Goal: Task Accomplishment & Management: Manage account settings

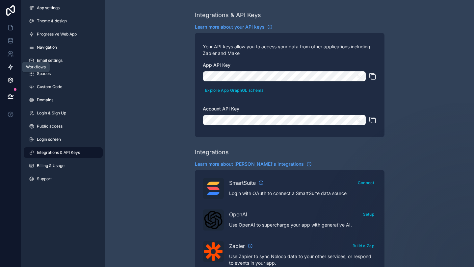
click at [12, 66] on icon at bounding box center [10, 67] width 7 height 7
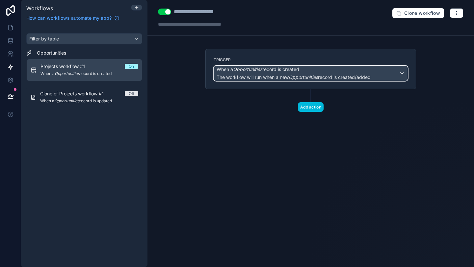
click at [289, 76] on span "The workflow will run when a new Opportunities record is created/added" at bounding box center [294, 77] width 154 height 6
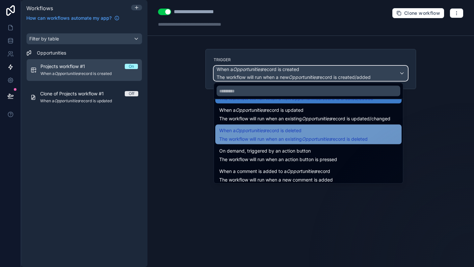
scroll to position [24, 0]
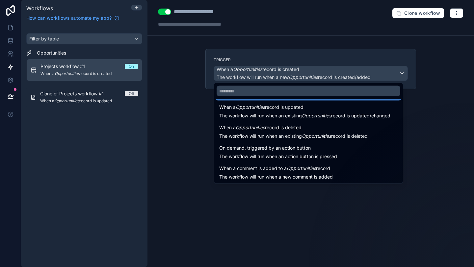
click at [186, 108] on div at bounding box center [237, 133] width 474 height 267
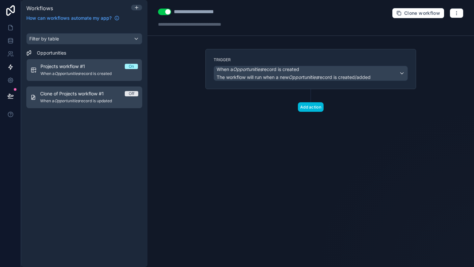
click at [88, 98] on span "When a Opportunities record is updated" at bounding box center [89, 100] width 98 height 5
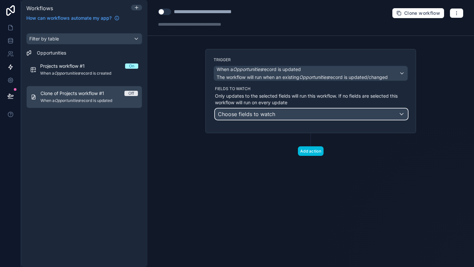
click at [317, 118] on div "Choose fields to watch" at bounding box center [311, 114] width 192 height 11
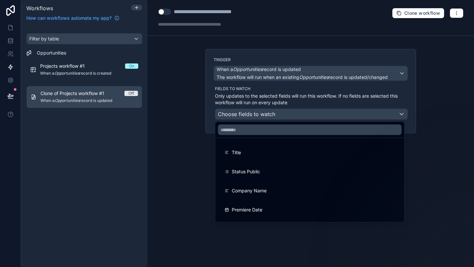
click at [306, 95] on div at bounding box center [237, 133] width 474 height 267
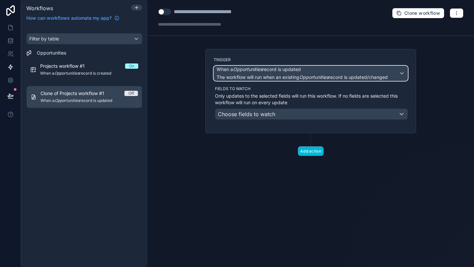
click at [388, 74] on span "The workflow will run when an existing Opportunities record is updated/changed" at bounding box center [302, 77] width 171 height 7
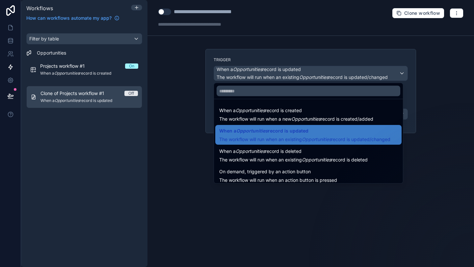
click at [391, 74] on div at bounding box center [237, 133] width 474 height 267
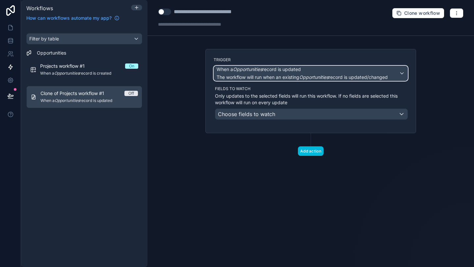
click at [237, 72] on em "Opportunities" at bounding box center [247, 70] width 29 height 6
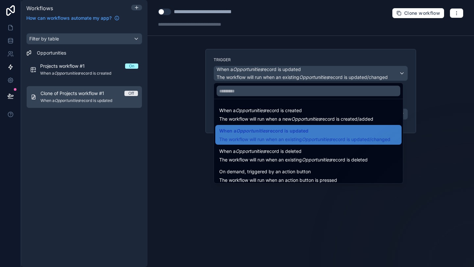
click at [239, 70] on div at bounding box center [237, 133] width 474 height 267
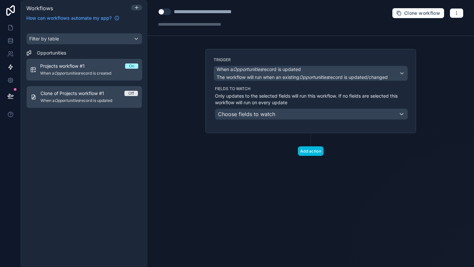
click at [76, 67] on span "Projects workflow #1" at bounding box center [66, 66] width 52 height 7
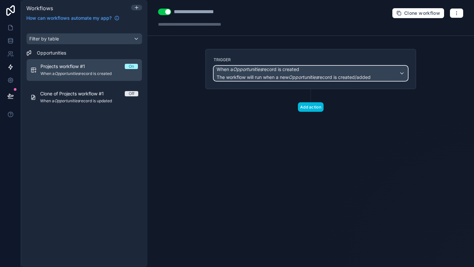
click at [259, 71] on em "Opportunities" at bounding box center [247, 70] width 29 height 6
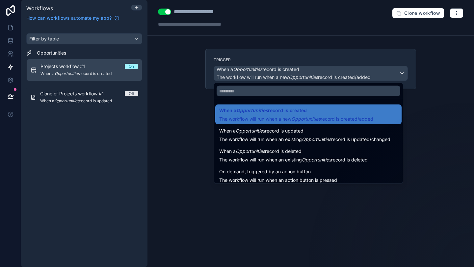
click at [288, 71] on div at bounding box center [237, 133] width 474 height 267
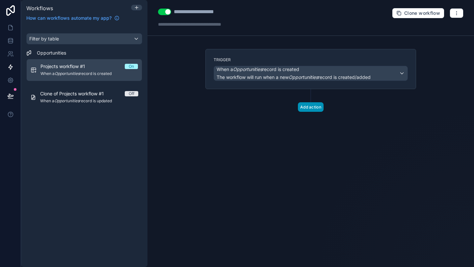
click at [309, 106] on button "Add action" at bounding box center [311, 107] width 26 height 10
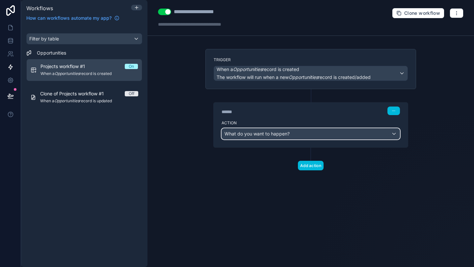
click at [280, 133] on span "What do you want to happen?" at bounding box center [257, 134] width 65 height 6
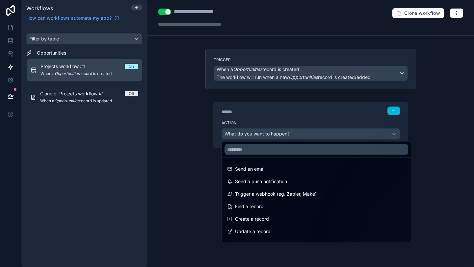
click at [190, 125] on div at bounding box center [237, 133] width 474 height 267
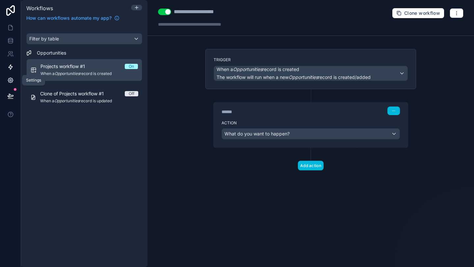
click at [10, 80] on icon at bounding box center [10, 80] width 7 height 7
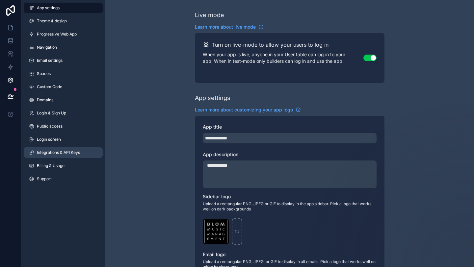
click at [46, 152] on span "Integrations & API Keys" at bounding box center [58, 152] width 43 height 5
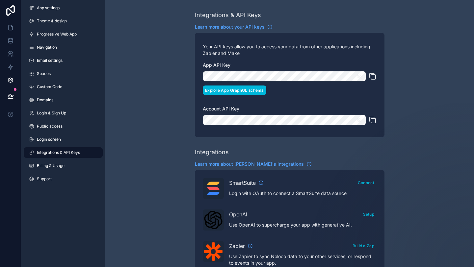
click at [246, 90] on button "Explore App GraphQL schema" at bounding box center [235, 91] width 64 height 10
click at [375, 77] on icon "scrollable content" at bounding box center [373, 76] width 8 height 8
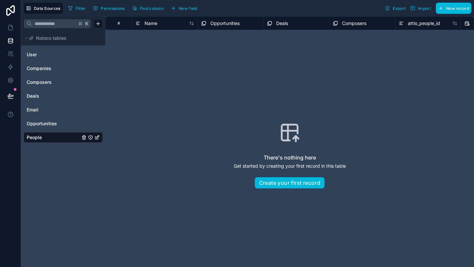
click at [199, 11] on button "New field" at bounding box center [184, 8] width 31 height 10
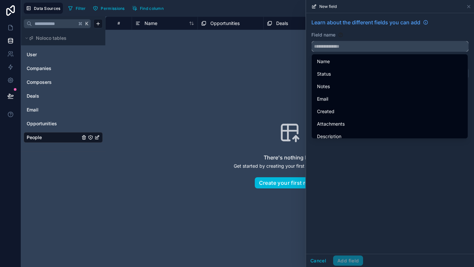
click at [331, 43] on input "text" at bounding box center [390, 46] width 157 height 11
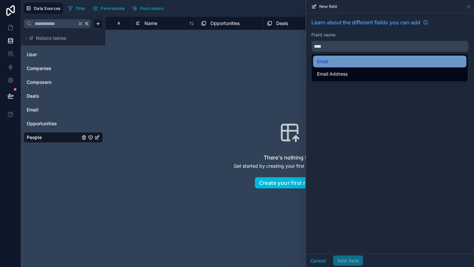
click at [331, 58] on div "Email" at bounding box center [390, 62] width 146 height 8
type input "*****"
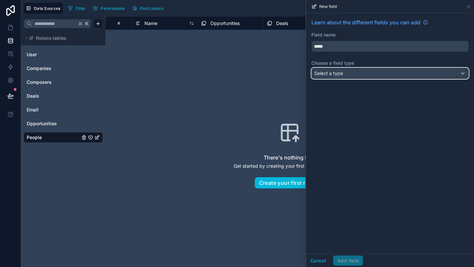
click at [340, 75] on span "Select a type" at bounding box center [328, 73] width 29 height 6
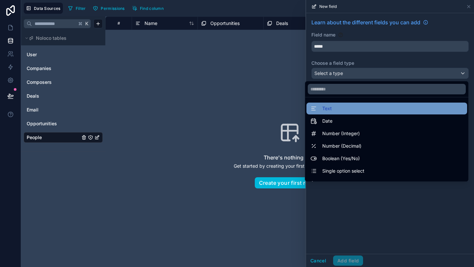
click at [341, 110] on div "Text" at bounding box center [387, 109] width 153 height 8
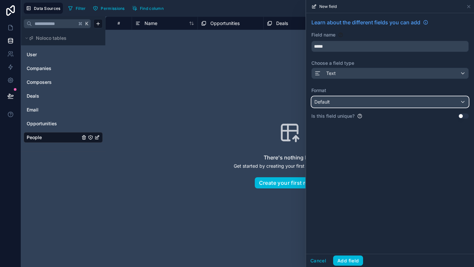
click at [348, 103] on div "Default" at bounding box center [390, 102] width 157 height 11
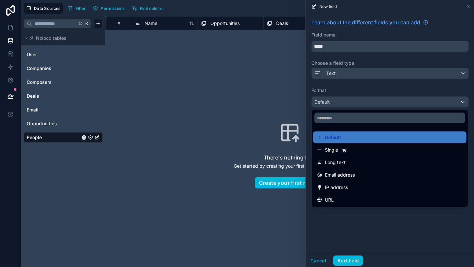
click at [348, 104] on div at bounding box center [390, 133] width 168 height 267
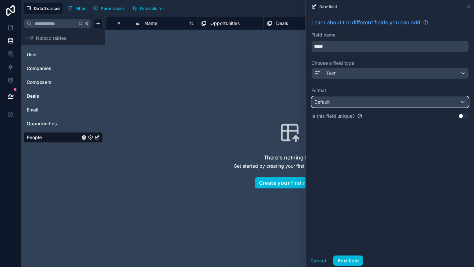
click at [351, 104] on div "Default" at bounding box center [390, 102] width 157 height 11
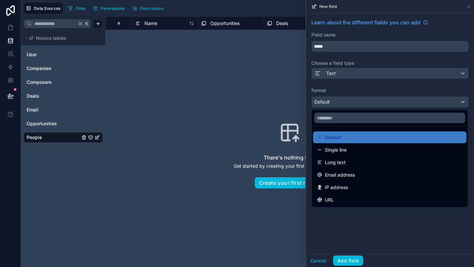
click at [347, 176] on span "Email address" at bounding box center [340, 175] width 30 height 8
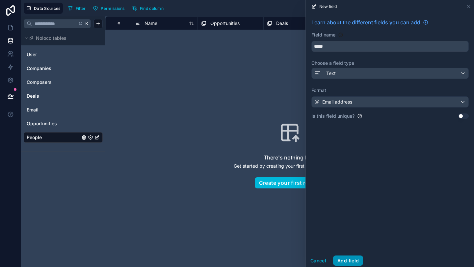
click at [346, 260] on button "Add field" at bounding box center [348, 261] width 30 height 11
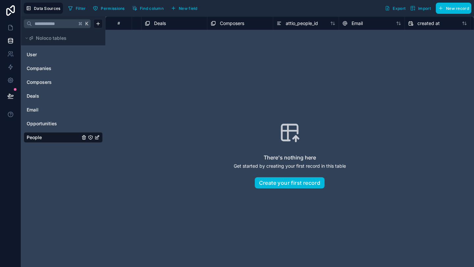
scroll to position [0, 382]
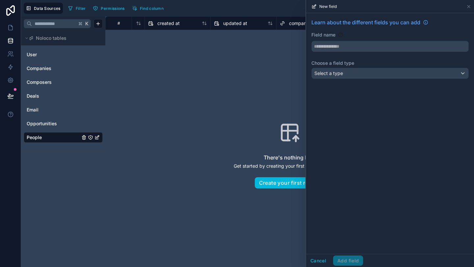
click at [260, 90] on div "There's nothing here Get started by creating your first record in this table Cr…" at bounding box center [289, 155] width 327 height 209
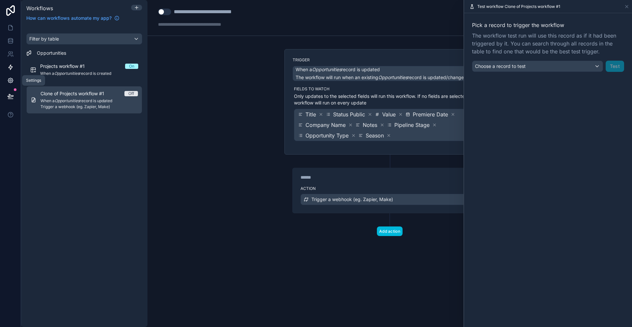
click at [10, 81] on icon at bounding box center [11, 81] width 2 height 2
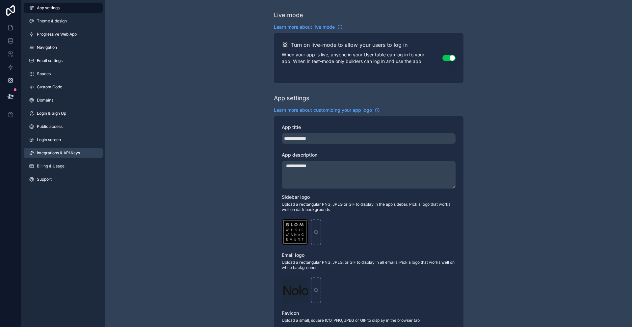
click at [58, 150] on link "Integrations & API Keys" at bounding box center [63, 153] width 79 height 11
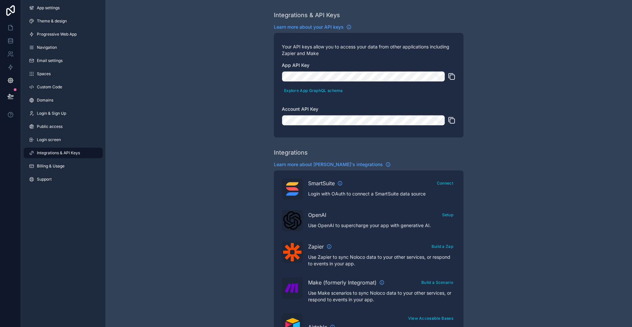
click at [450, 77] on icon "scrollable content" at bounding box center [452, 77] width 5 height 5
click at [452, 75] on icon "scrollable content" at bounding box center [452, 76] width 8 height 8
click at [9, 46] on link at bounding box center [10, 40] width 21 height 13
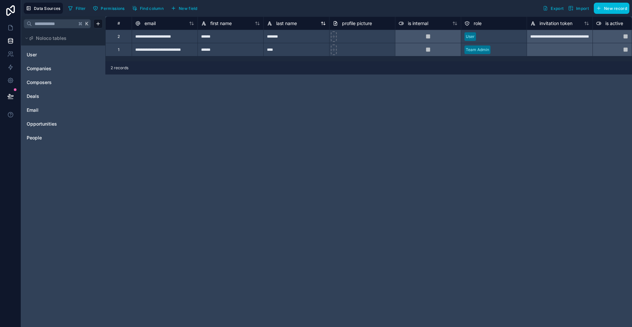
click at [290, 22] on span "last name" at bounding box center [286, 23] width 21 height 7
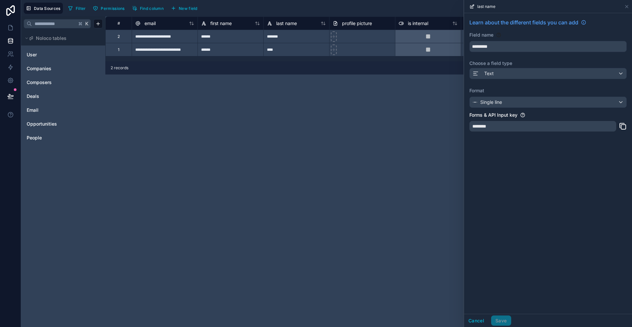
click at [408, 111] on div "**********" at bounding box center [368, 171] width 527 height 310
click at [419, 26] on div "is internal" at bounding box center [414, 23] width 30 height 8
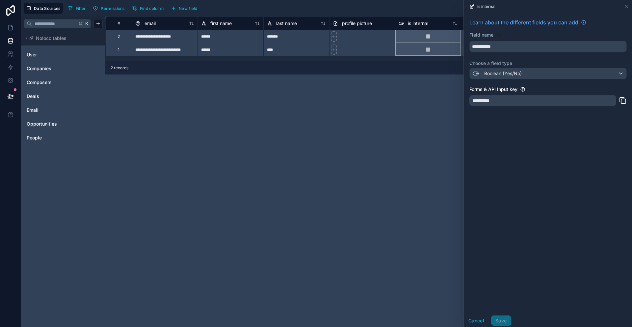
click at [389, 80] on div "**********" at bounding box center [368, 171] width 527 height 310
click at [344, 26] on div "profile picture" at bounding box center [352, 23] width 39 height 8
click at [346, 92] on div "**********" at bounding box center [368, 171] width 527 height 310
click at [313, 39] on div "*******" at bounding box center [296, 36] width 66 height 13
click at [46, 134] on link "People" at bounding box center [53, 137] width 53 height 7
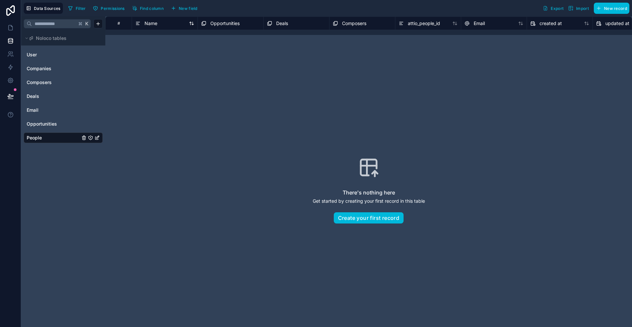
click at [179, 25] on div "Name" at bounding box center [164, 23] width 59 height 8
click at [162, 24] on div "Name" at bounding box center [164, 23] width 59 height 8
click at [146, 23] on span "Name" at bounding box center [151, 23] width 13 height 7
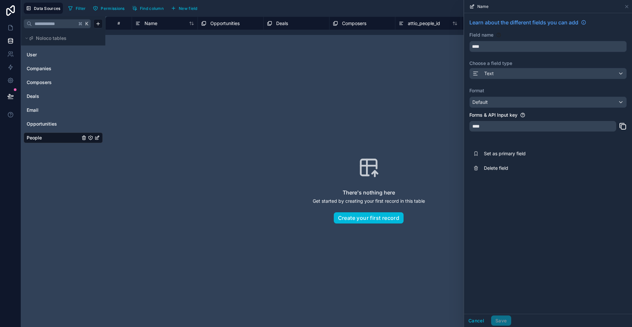
click at [228, 23] on span "Opportunities" at bounding box center [224, 23] width 29 height 7
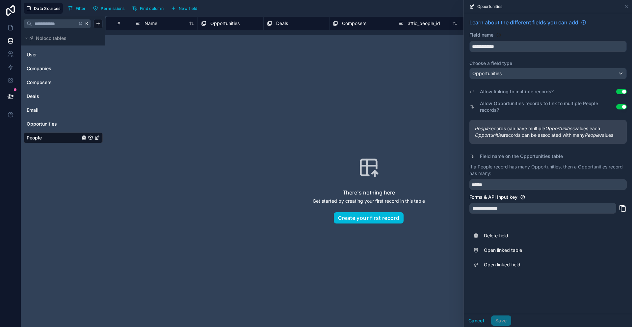
click at [286, 26] on span "Deals" at bounding box center [282, 23] width 12 height 7
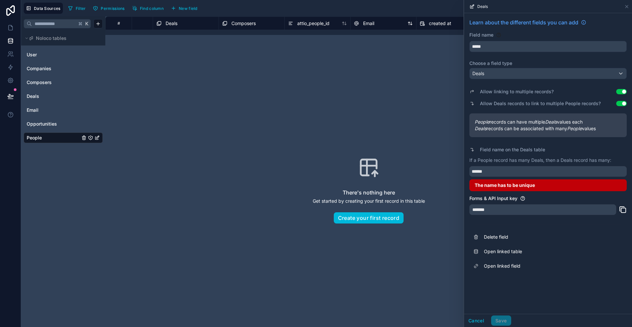
scroll to position [0, 119]
click at [356, 24] on span "Email" at bounding box center [360, 23] width 11 height 7
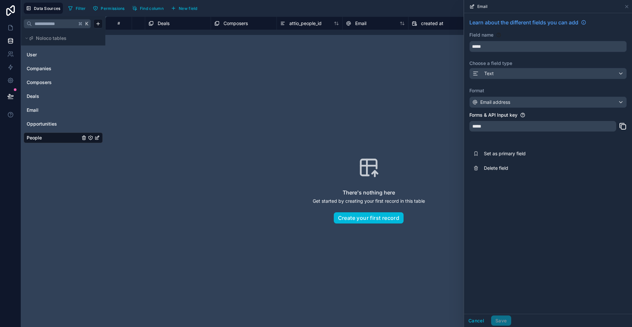
click at [504, 124] on div "*****" at bounding box center [543, 126] width 147 height 11
click at [435, 22] on span "created at" at bounding box center [432, 23] width 22 height 7
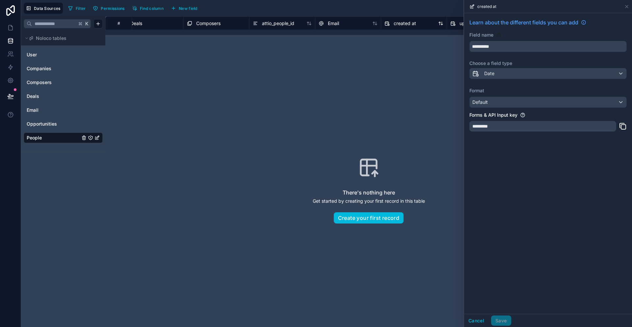
scroll to position [0, 158]
click at [277, 21] on span "attio_people_id" at bounding box center [266, 23] width 32 height 7
drag, startPoint x: 533, startPoint y: 124, endPoint x: 514, endPoint y: 128, distance: 19.2
click at [458, 123] on div "**********" at bounding box center [326, 163] width 611 height 327
click at [624, 127] on icon at bounding box center [623, 126] width 8 height 8
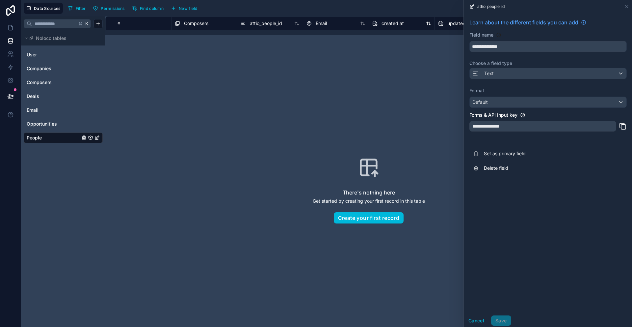
click at [397, 22] on span "created at" at bounding box center [393, 23] width 22 height 7
click at [58, 138] on link "People" at bounding box center [53, 137] width 53 height 7
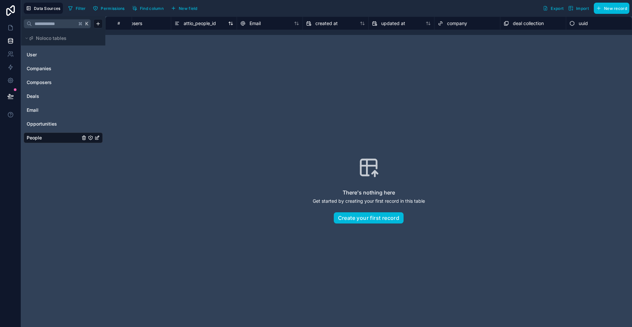
click at [201, 25] on span "attio_people_id" at bounding box center [200, 23] width 32 height 7
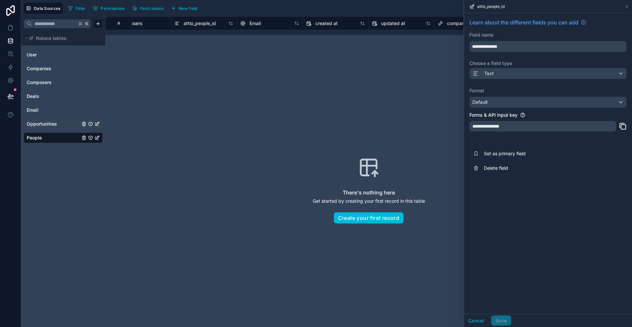
click at [46, 121] on span "Opportunities" at bounding box center [42, 124] width 30 height 7
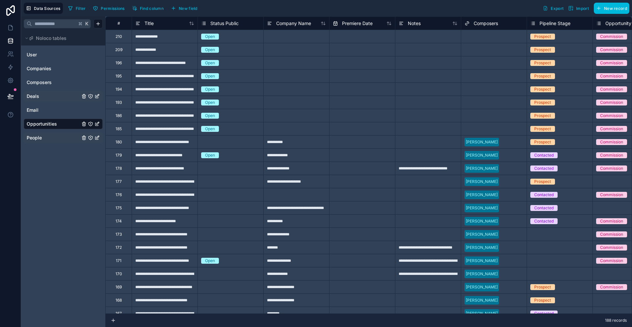
click at [41, 99] on div "Deals" at bounding box center [63, 96] width 79 height 11
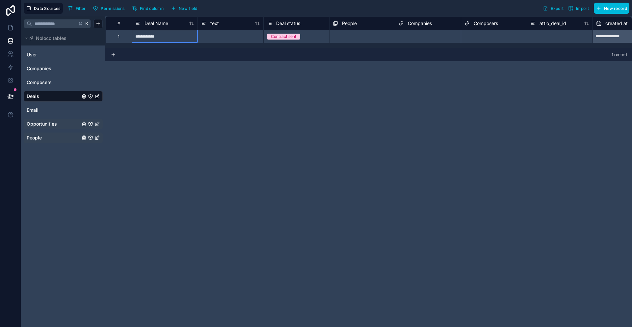
click at [182, 37] on div "**********" at bounding box center [165, 36] width 66 height 13
click at [42, 123] on span "Opportunities" at bounding box center [42, 124] width 30 height 7
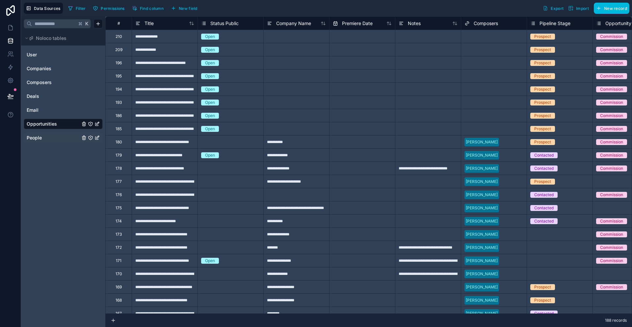
click at [302, 38] on div at bounding box center [296, 36] width 66 height 13
click at [311, 43] on div at bounding box center [296, 49] width 66 height 13
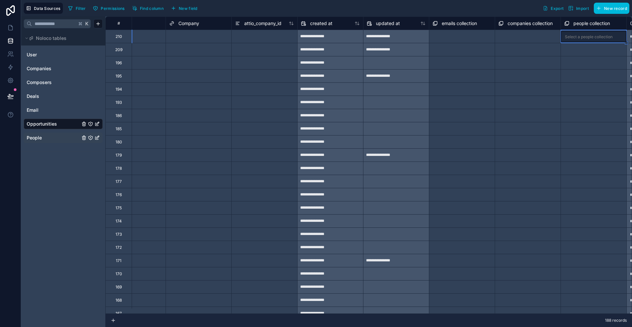
scroll to position [0, 822]
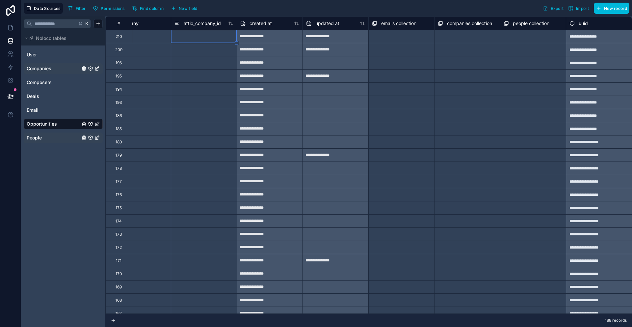
click at [41, 66] on span "Companies" at bounding box center [39, 68] width 25 height 7
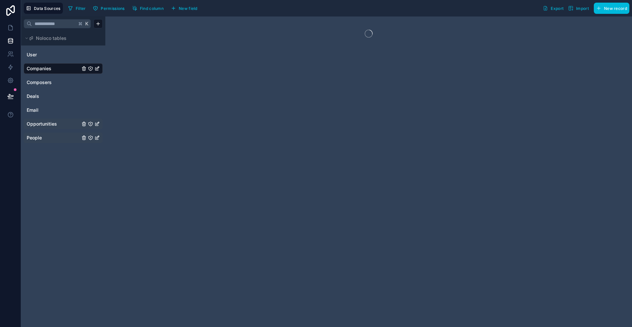
click at [58, 126] on link "Opportunities" at bounding box center [53, 124] width 53 height 7
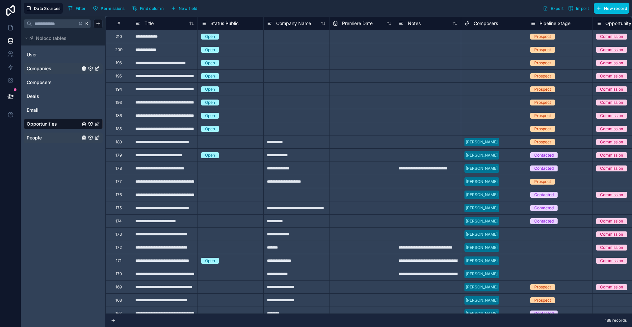
click at [484, 38] on div "Select a Composers" at bounding box center [484, 36] width 38 height 5
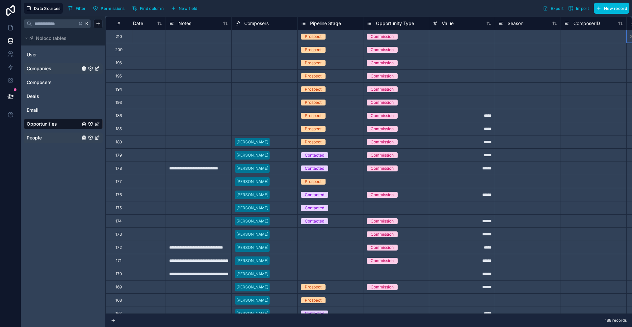
scroll to position [0, 361]
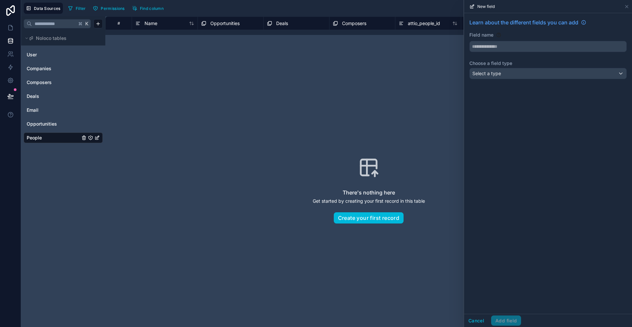
click at [51, 137] on link "People" at bounding box center [53, 137] width 53 height 7
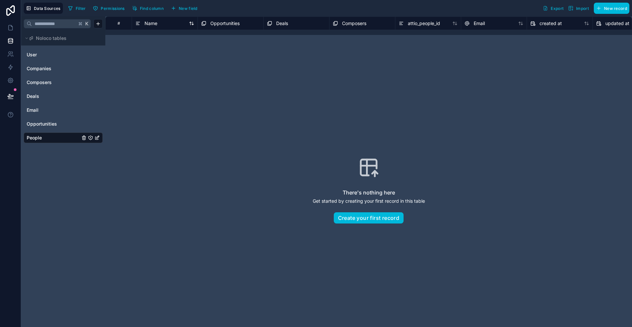
click at [155, 25] on span "Name" at bounding box center [151, 23] width 13 height 7
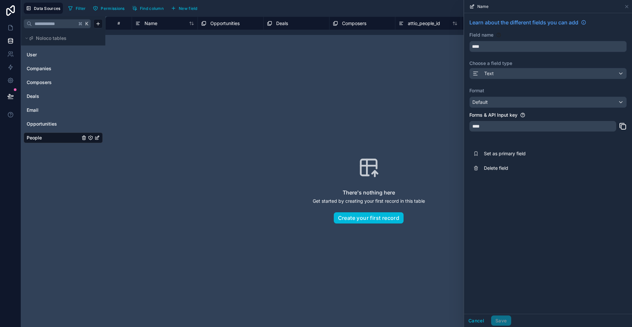
click at [221, 28] on div "Opportunities" at bounding box center [231, 22] width 66 height 13
click at [221, 23] on span "Opportunities" at bounding box center [224, 23] width 29 height 7
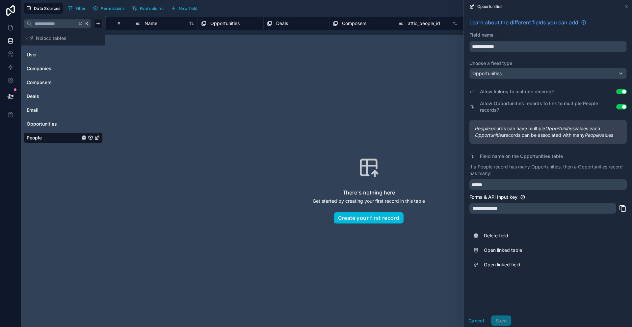
click at [286, 26] on span "Deals" at bounding box center [282, 23] width 12 height 7
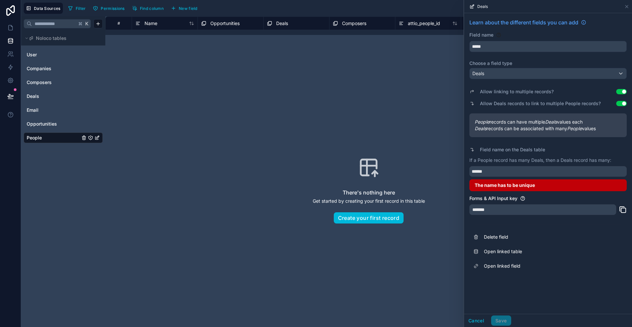
click at [353, 24] on span "Composers" at bounding box center [354, 23] width 24 height 7
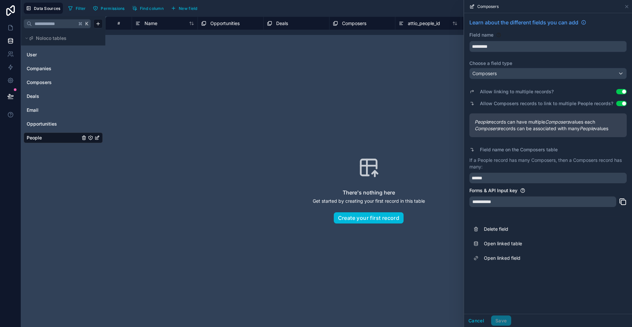
click at [323, 60] on div "There's nothing here Get started by creating your first record in this table Cr…" at bounding box center [368, 190] width 485 height 268
click at [436, 26] on span "attio_people_id" at bounding box center [424, 23] width 32 height 7
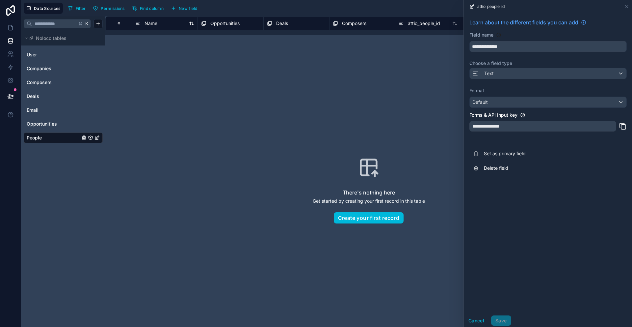
click at [155, 25] on span "Name" at bounding box center [151, 23] width 13 height 7
click at [315, 114] on div "There's nothing here Get started by creating your first record in this table Cr…" at bounding box center [368, 190] width 485 height 268
drag, startPoint x: 518, startPoint y: 129, endPoint x: 466, endPoint y: 131, distance: 52.4
click at [466, 131] on div "Learn about the different fields you can add Field name **** Choose a field typ…" at bounding box center [548, 96] width 168 height 167
click at [621, 126] on icon at bounding box center [623, 126] width 5 height 5
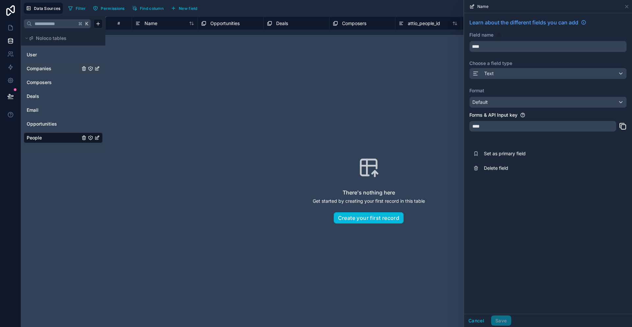
click at [44, 71] on span "Companies" at bounding box center [39, 68] width 25 height 7
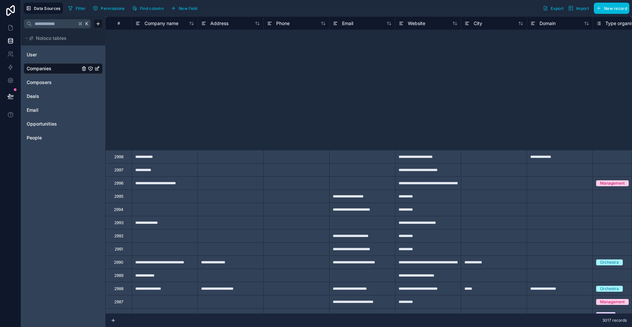
scroll to position [585, 0]
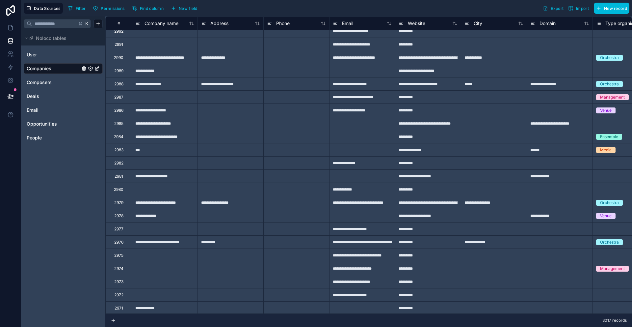
click at [148, 139] on div "**********" at bounding box center [165, 136] width 66 height 13
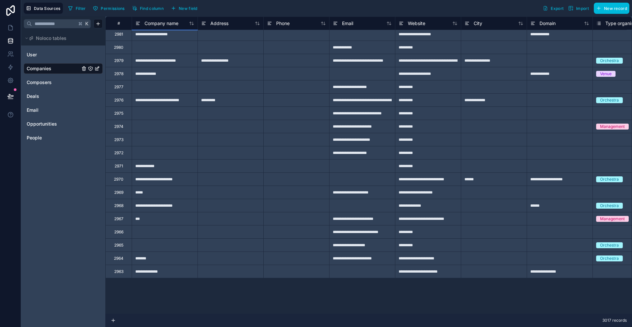
scroll to position [415, 0]
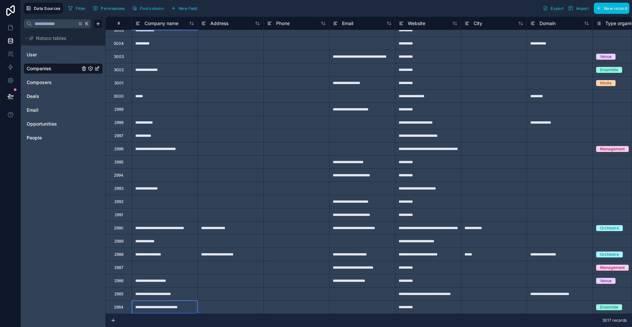
click at [172, 152] on div "**********" at bounding box center [165, 148] width 66 height 13
click at [170, 21] on span "Company name" at bounding box center [162, 23] width 34 height 7
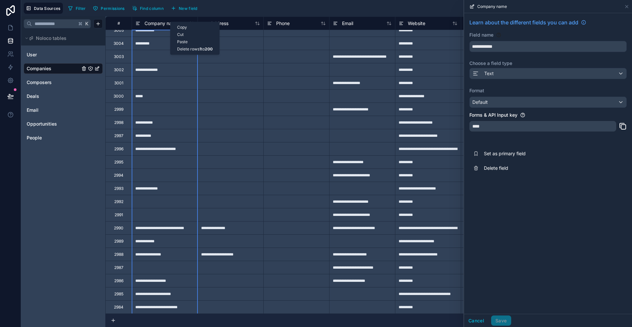
click at [159, 21] on span "Company name" at bounding box center [162, 23] width 34 height 7
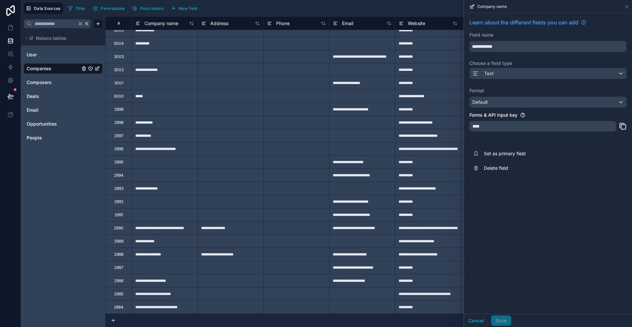
click at [67, 22] on input "text" at bounding box center [54, 24] width 45 height 12
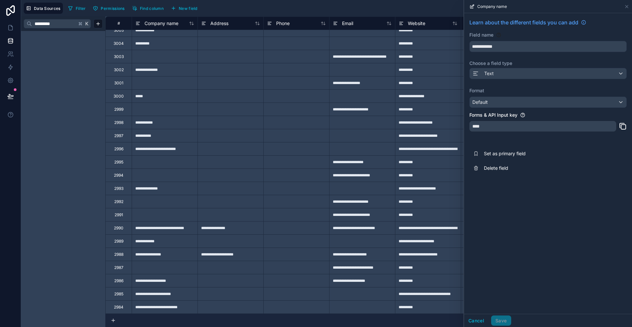
click at [63, 25] on input "*********" at bounding box center [54, 24] width 45 height 12
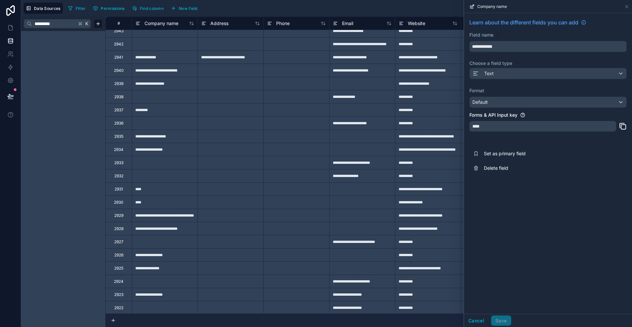
scroll to position [1187, 0]
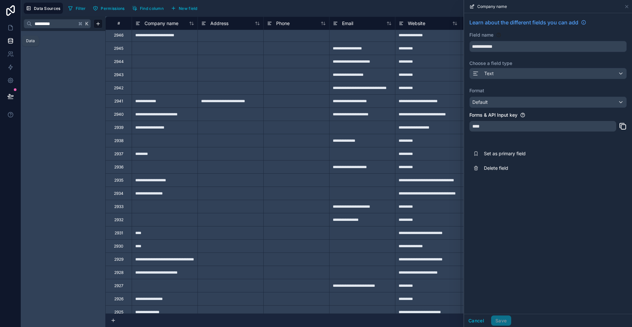
click at [12, 42] on icon at bounding box center [10, 41] width 7 height 7
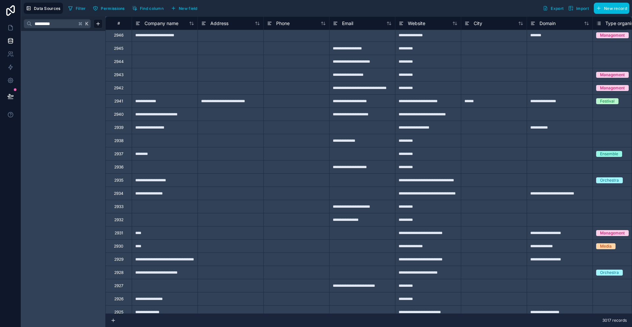
click at [60, 25] on input "*********" at bounding box center [54, 24] width 45 height 12
type input "*"
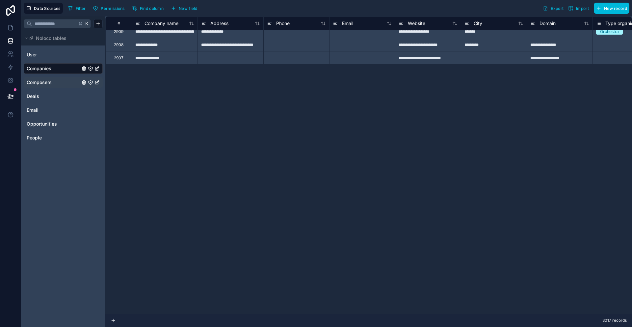
scroll to position [1361, 0]
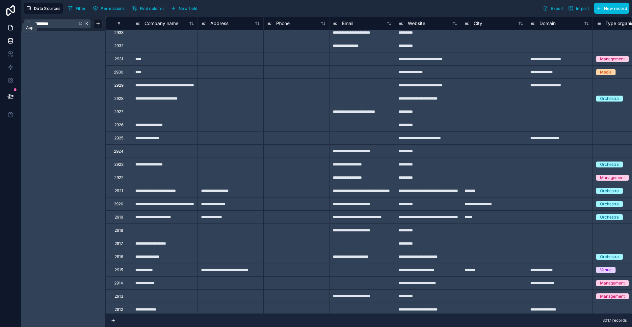
drag, startPoint x: 60, startPoint y: 24, endPoint x: 20, endPoint y: 24, distance: 39.8
click at [20, 24] on div "**********" at bounding box center [316, 163] width 632 height 327
type input "****"
click at [29, 23] on icon at bounding box center [29, 23] width 5 height 5
click at [57, 23] on input "****" at bounding box center [54, 24] width 45 height 12
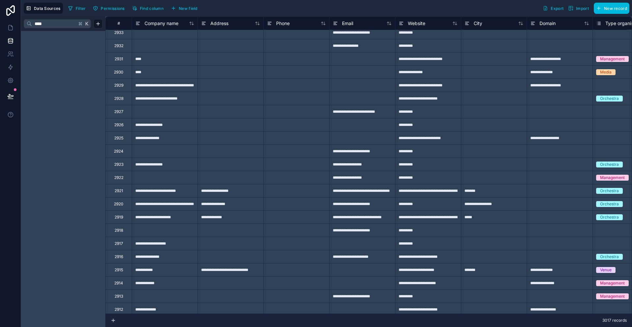
click at [86, 24] on span "K" at bounding box center [87, 23] width 5 height 5
drag, startPoint x: 71, startPoint y: 24, endPoint x: 13, endPoint y: 12, distance: 59.2
click at [13, 12] on div "**********" at bounding box center [316, 163] width 632 height 327
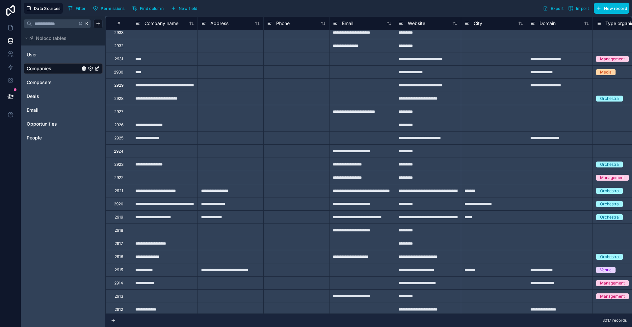
click at [62, 26] on input "text" at bounding box center [54, 24] width 45 height 12
type input "*"
click at [228, 64] on div at bounding box center [231, 58] width 66 height 13
click at [155, 26] on span "Company name" at bounding box center [162, 23] width 34 height 7
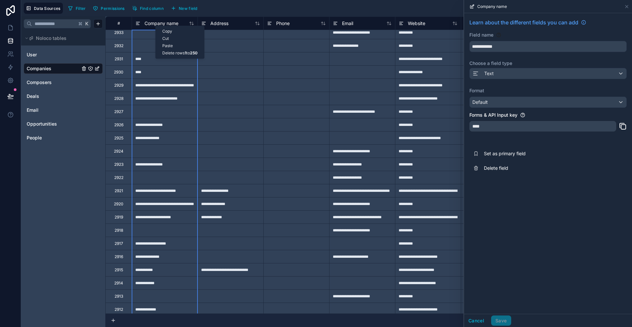
click at [348, 4] on div "Filter Permissions Find column New field Export Import New record" at bounding box center [348, 8] width 564 height 11
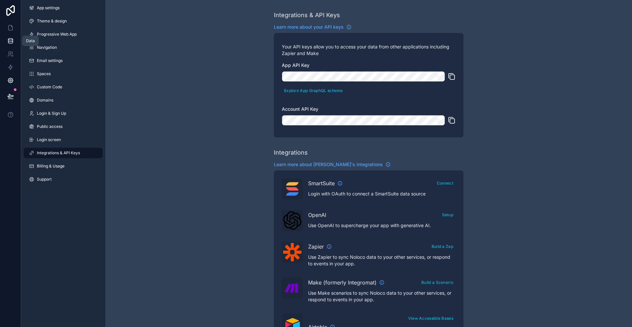
click at [12, 40] on icon at bounding box center [10, 40] width 4 height 3
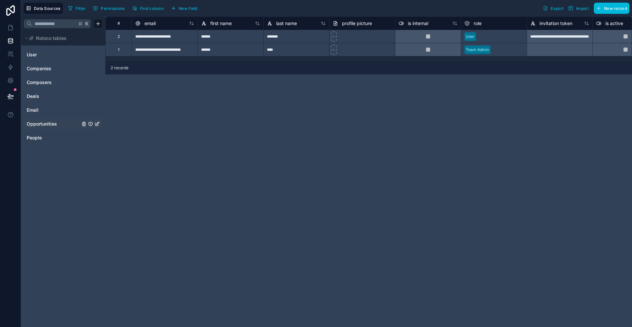
click at [47, 122] on span "Opportunities" at bounding box center [42, 124] width 30 height 7
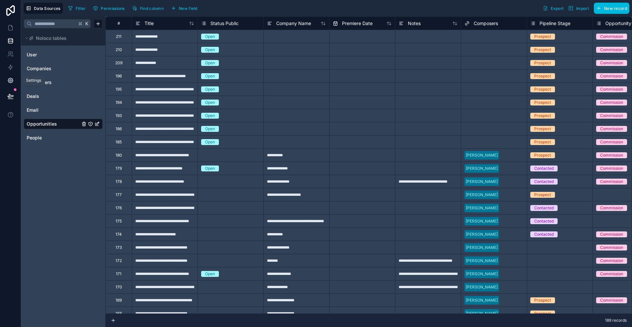
click at [10, 78] on icon at bounding box center [10, 80] width 5 height 5
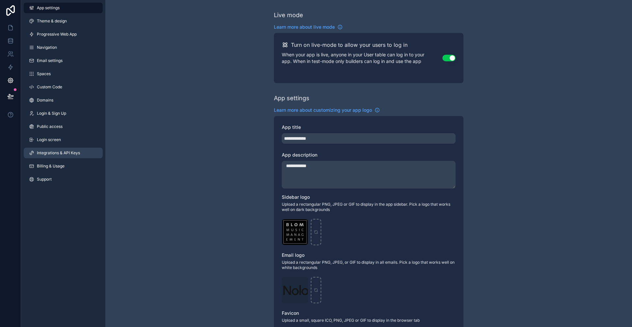
click at [54, 150] on span "Integrations & API Keys" at bounding box center [58, 152] width 43 height 5
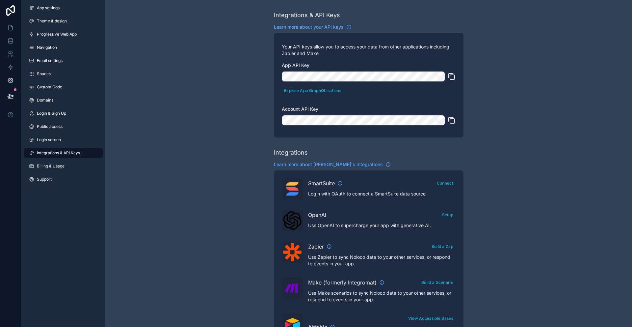
click at [451, 122] on icon "scrollable content" at bounding box center [452, 120] width 8 height 8
click at [453, 121] on icon "scrollable content" at bounding box center [452, 120] width 8 height 8
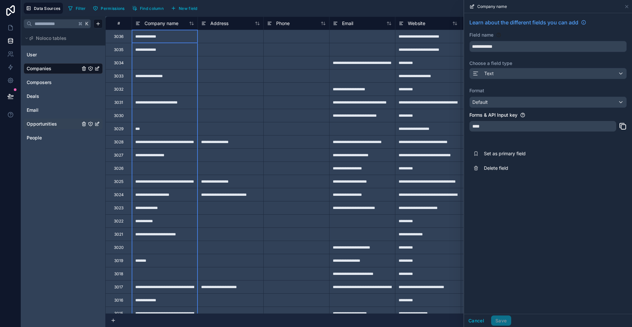
click at [53, 124] on span "Opportunities" at bounding box center [42, 124] width 30 height 7
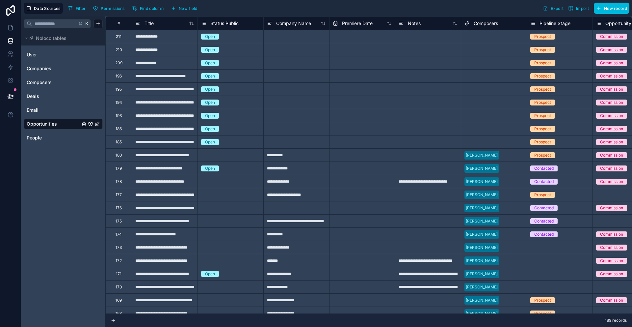
click at [169, 42] on div "**********" at bounding box center [165, 36] width 66 height 13
click at [50, 123] on span "Opportunities" at bounding box center [42, 124] width 30 height 7
click at [97, 123] on icon "Opportunities" at bounding box center [97, 123] width 5 height 5
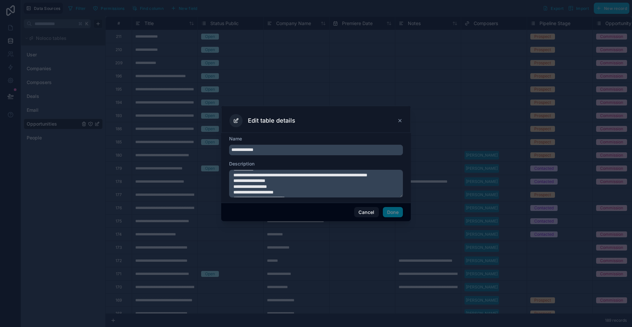
scroll to position [12, 0]
click at [399, 120] on icon at bounding box center [399, 120] width 5 height 5
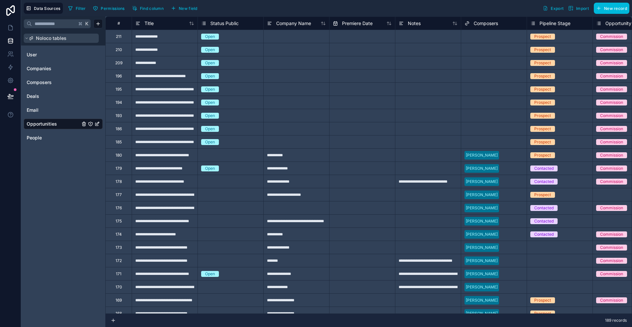
click at [43, 38] on span "Noloco tables" at bounding box center [51, 38] width 31 height 7
click at [9, 28] on icon at bounding box center [10, 27] width 7 height 7
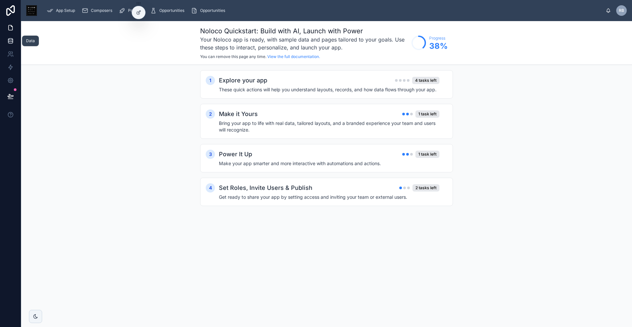
click at [11, 42] on icon at bounding box center [10, 41] width 7 height 7
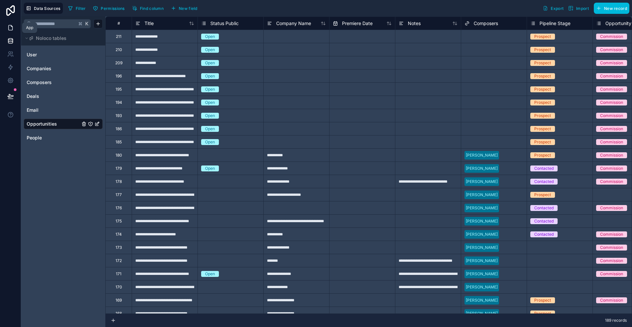
click at [14, 27] on link at bounding box center [10, 27] width 21 height 13
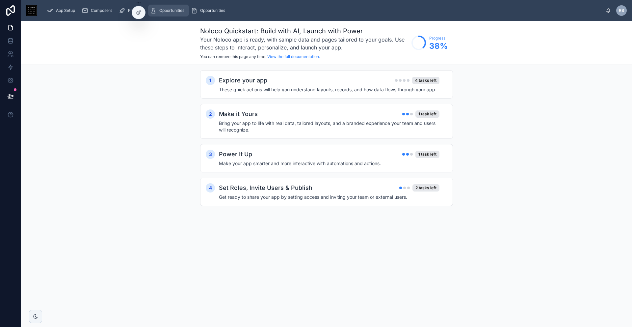
click at [163, 10] on span "Opportunities" at bounding box center [171, 10] width 25 height 5
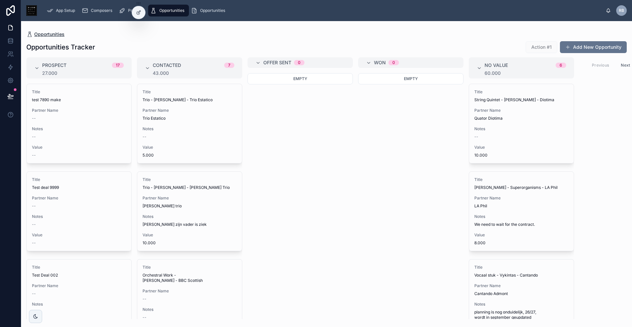
click at [58, 36] on span "Opportunities" at bounding box center [49, 34] width 30 height 7
click at [46, 33] on span "Opportunities" at bounding box center [49, 34] width 30 height 7
click at [46, 34] on span "Opportunities" at bounding box center [49, 34] width 30 height 7
click at [13, 40] on icon at bounding box center [10, 41] width 7 height 7
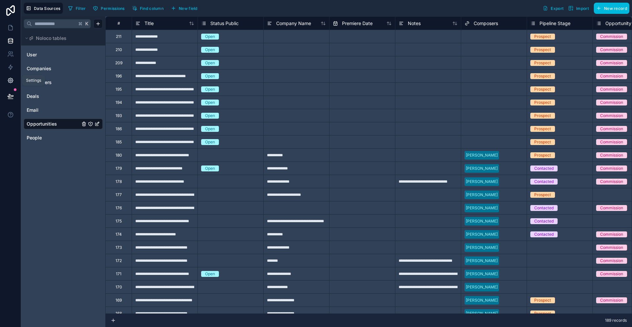
click at [14, 81] on link at bounding box center [10, 80] width 21 height 13
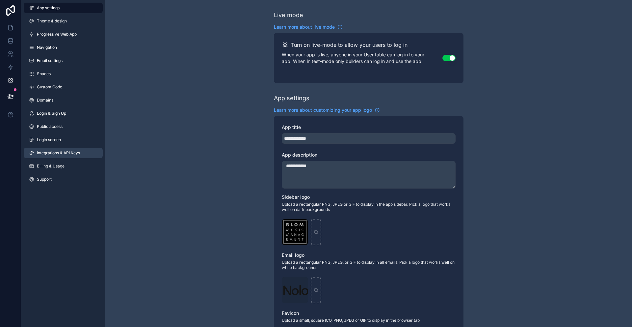
click at [49, 150] on span "Integrations & API Keys" at bounding box center [58, 152] width 43 height 5
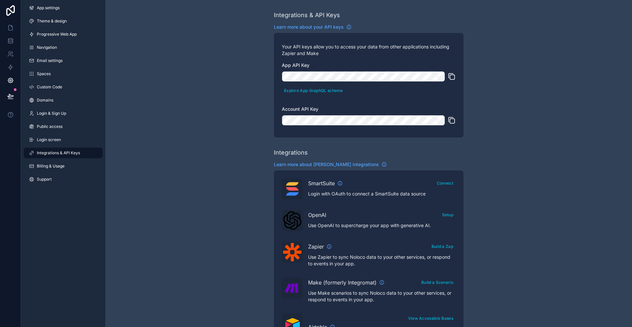
click at [450, 78] on icon "scrollable content" at bounding box center [452, 77] width 5 height 5
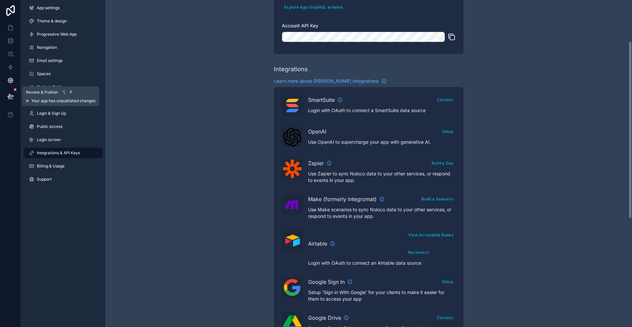
scroll to position [75, 0]
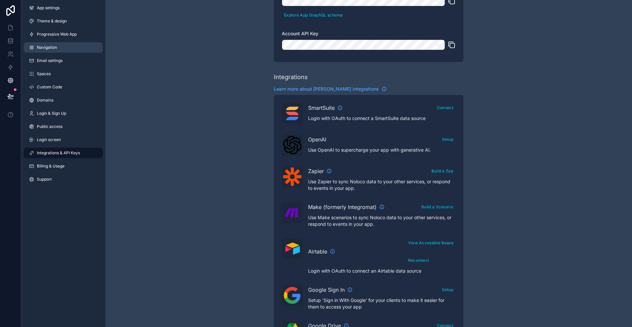
click at [48, 50] on link "Navigation" at bounding box center [63, 47] width 79 height 11
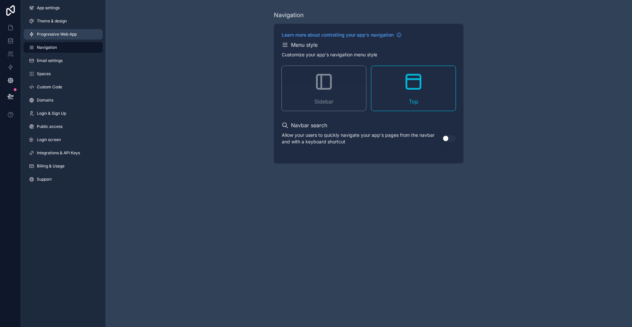
click at [53, 36] on span "Progressive Web App" at bounding box center [57, 34] width 40 height 5
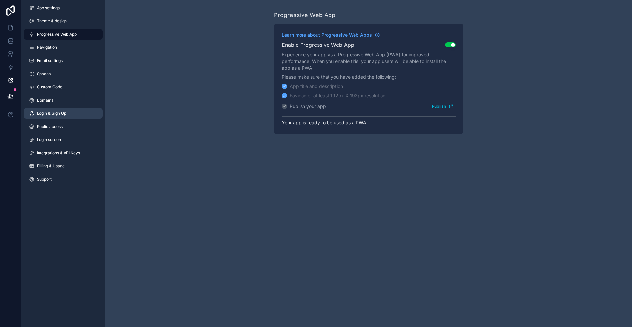
click at [58, 113] on span "Login & Sign Up" at bounding box center [51, 113] width 29 height 5
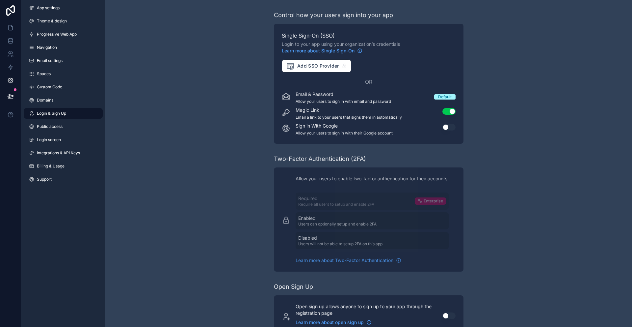
click at [9, 4] on link at bounding box center [10, 10] width 21 height 21
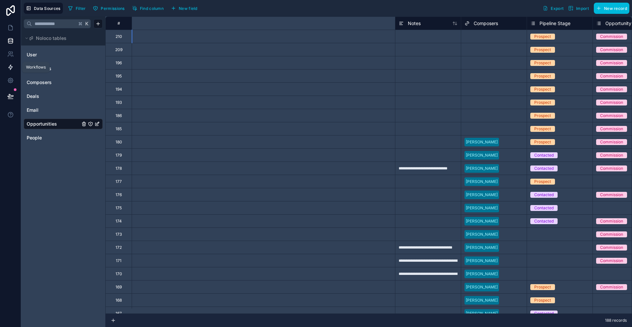
scroll to position [0, 361]
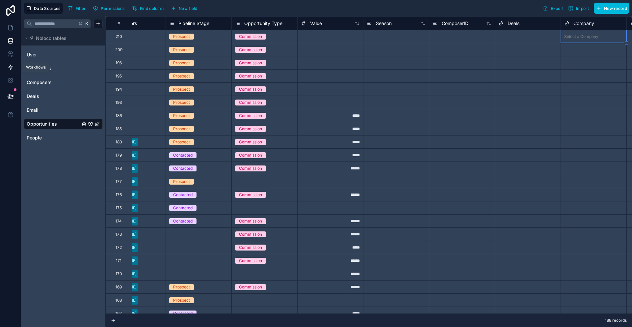
click at [12, 67] on icon at bounding box center [11, 67] width 4 height 5
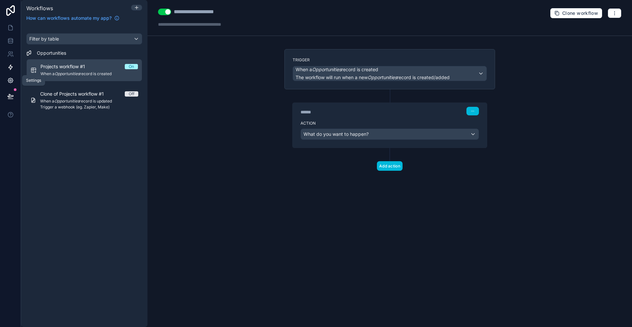
click at [10, 81] on icon at bounding box center [11, 81] width 2 height 2
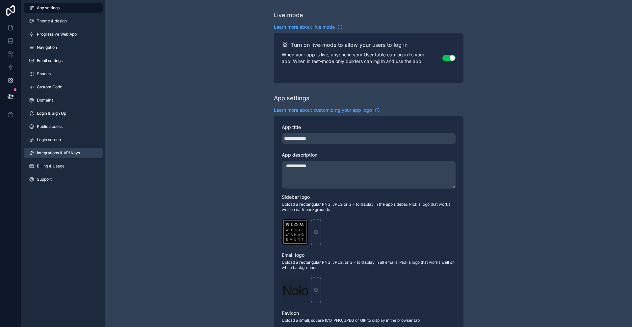
click at [55, 152] on span "Integrations & API Keys" at bounding box center [58, 152] width 43 height 5
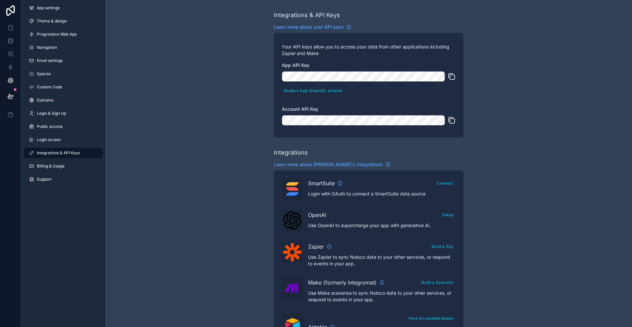
click at [449, 77] on icon "scrollable content" at bounding box center [452, 76] width 8 height 8
click at [333, 25] on span "Learn more about your API keys" at bounding box center [309, 27] width 70 height 7
click at [315, 25] on span "Learn more about your API keys" at bounding box center [309, 27] width 70 height 7
click at [449, 75] on icon "scrollable content" at bounding box center [452, 76] width 8 height 8
click at [453, 76] on icon "scrollable content" at bounding box center [452, 76] width 8 height 8
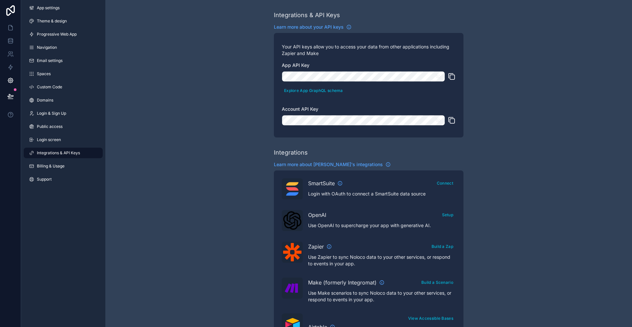
click at [454, 77] on icon "scrollable content" at bounding box center [452, 76] width 8 height 8
click at [452, 120] on icon "scrollable content" at bounding box center [452, 120] width 8 height 8
click at [8, 39] on icon at bounding box center [10, 40] width 4 height 3
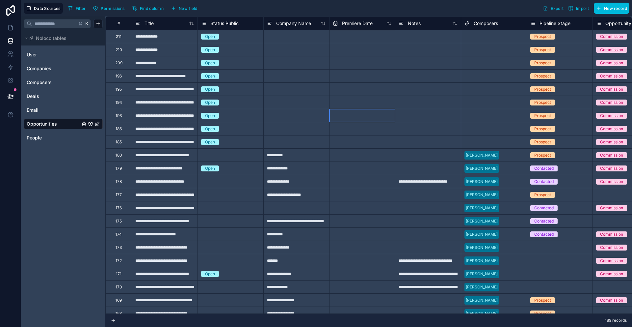
click at [371, 116] on input "text" at bounding box center [363, 115] width 66 height 11
select select "****"
select select "*"
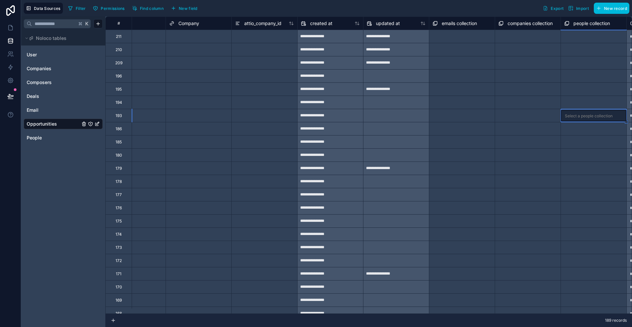
scroll to position [0, 822]
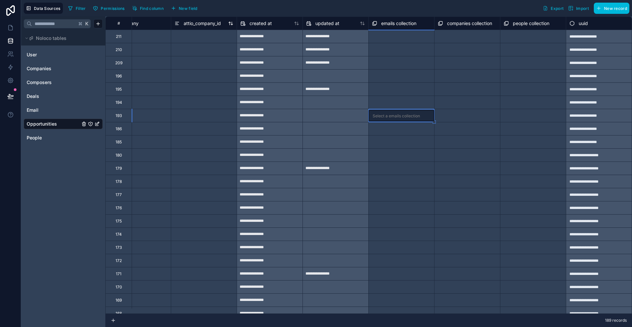
click at [201, 25] on span "attio_company_id" at bounding box center [202, 23] width 37 height 7
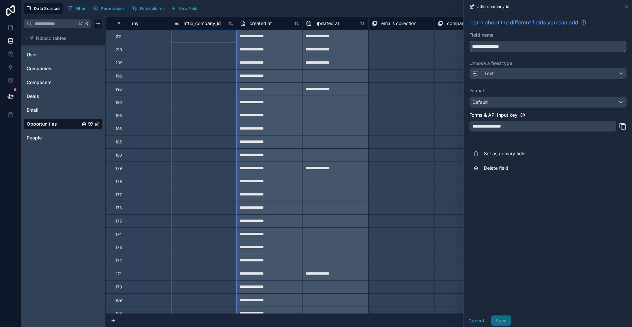
click at [503, 46] on input "**********" at bounding box center [548, 46] width 157 height 11
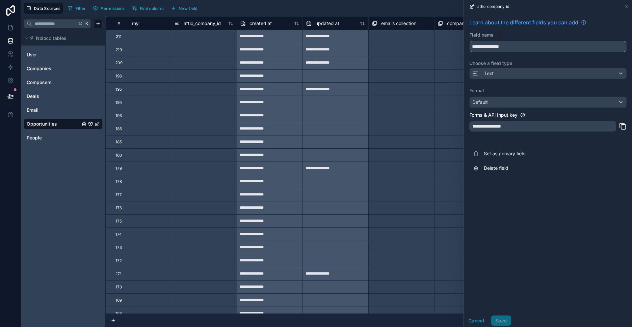
click at [503, 47] on input "**********" at bounding box center [548, 46] width 157 height 11
click at [470, 41] on button "**********" at bounding box center [548, 46] width 157 height 11
type input "**********"
click at [498, 320] on button "Save" at bounding box center [501, 320] width 20 height 11
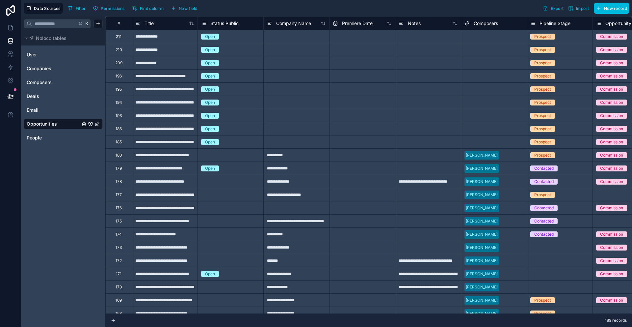
click at [163, 35] on div "**********" at bounding box center [165, 36] width 66 height 13
click at [271, 33] on div at bounding box center [296, 36] width 66 height 13
click at [344, 38] on input "text" at bounding box center [363, 36] width 66 height 11
select select "****"
select select "*"
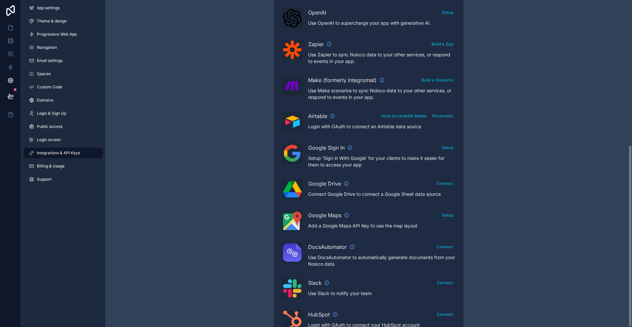
scroll to position [260, 0]
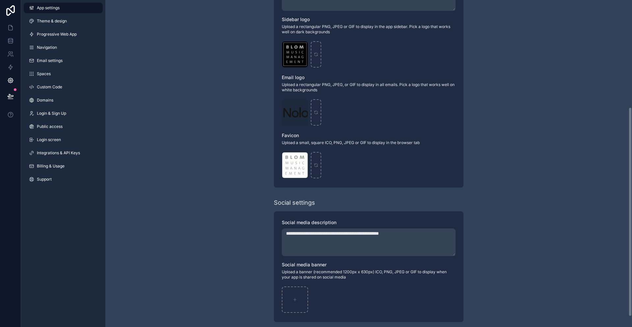
scroll to position [183, 0]
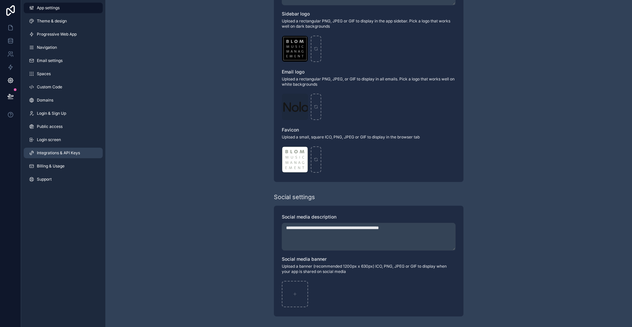
click at [62, 152] on span "Integrations & API Keys" at bounding box center [58, 152] width 43 height 5
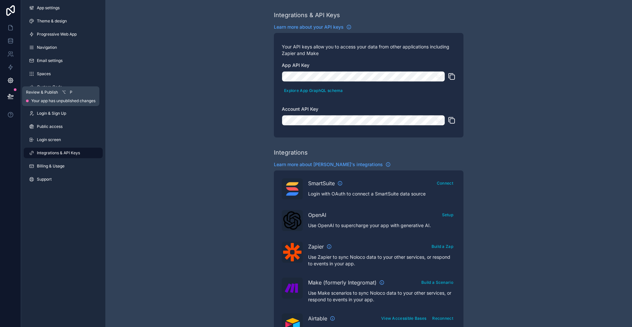
click at [44, 95] on span "Review & Publish" at bounding box center [42, 92] width 32 height 5
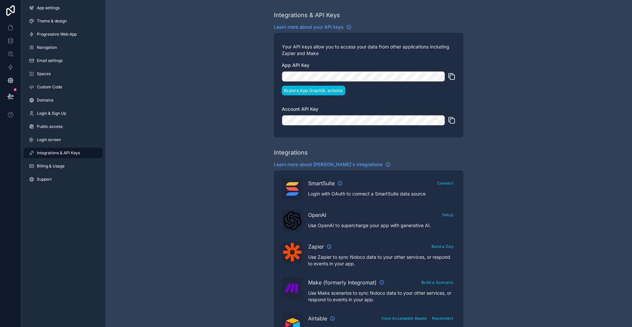
click at [335, 90] on button "Explore App GraphQL schema" at bounding box center [314, 91] width 64 height 10
click at [307, 166] on span "Learn more about Noloco's integrations" at bounding box center [328, 164] width 109 height 7
click at [324, 90] on button "Explore App GraphQL schema" at bounding box center [314, 91] width 64 height 10
click at [451, 119] on icon "scrollable content" at bounding box center [452, 121] width 5 height 5
click at [451, 75] on icon "scrollable content" at bounding box center [452, 77] width 5 height 5
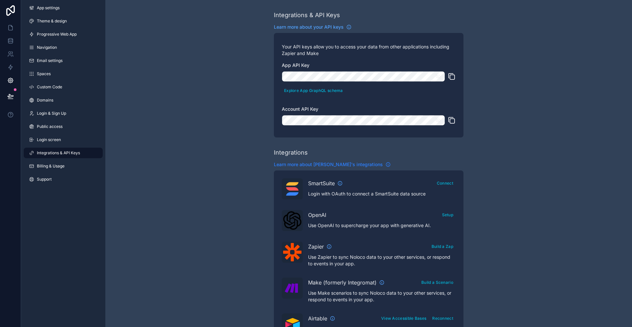
click at [329, 165] on span "Learn more about Noloco's integrations" at bounding box center [328, 164] width 109 height 7
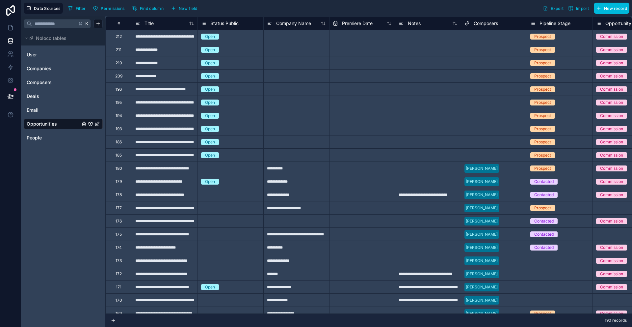
click at [299, 36] on div at bounding box center [296, 36] width 66 height 13
click at [301, 34] on div at bounding box center [296, 36] width 66 height 13
click at [303, 42] on div at bounding box center [296, 36] width 66 height 13
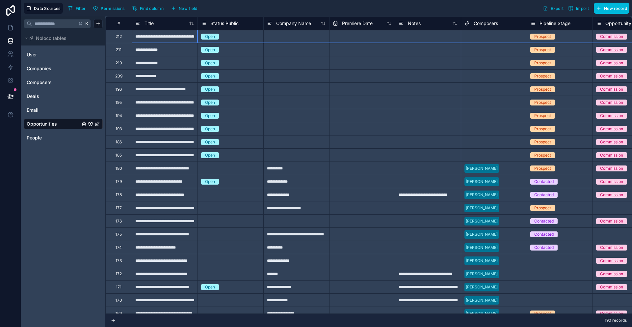
drag, startPoint x: 108, startPoint y: 35, endPoint x: 161, endPoint y: 36, distance: 53.7
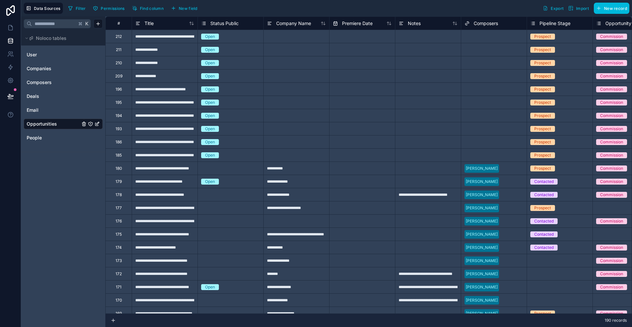
click at [298, 35] on div at bounding box center [296, 36] width 66 height 13
click at [423, 42] on div at bounding box center [428, 36] width 66 height 13
click at [509, 36] on div at bounding box center [514, 36] width 19 height 7
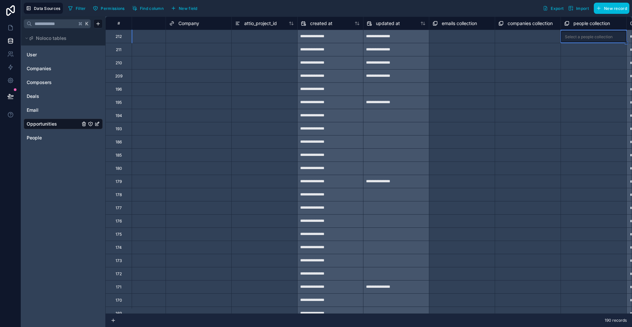
scroll to position [0, 822]
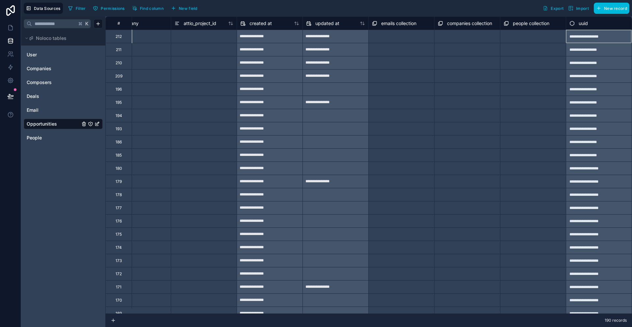
click at [410, 32] on div "Select a emails collection" at bounding box center [402, 37] width 66 height 10
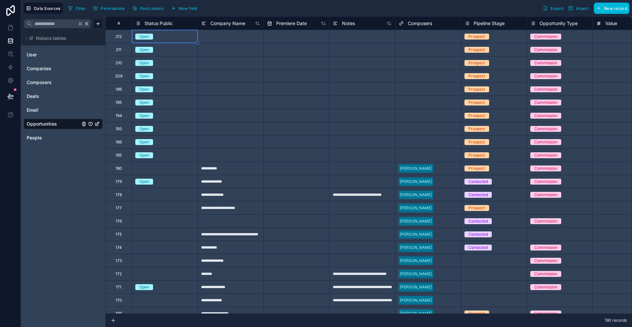
scroll to position [0, 0]
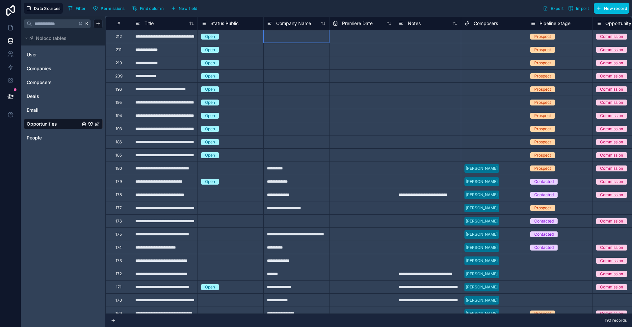
click at [284, 36] on div at bounding box center [296, 36] width 66 height 13
